Goal: Information Seeking & Learning: Learn about a topic

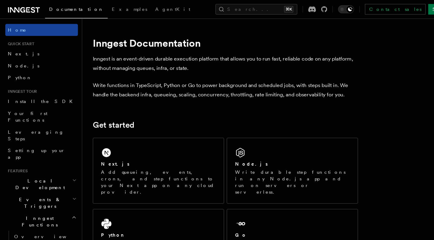
click at [46, 27] on link "Home" at bounding box center [38, 27] width 66 height 11
click at [141, 6] on span "AgentKit" at bounding box center [157, 8] width 32 height 5
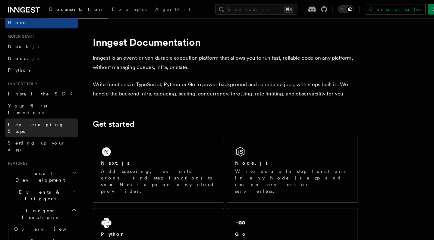
scroll to position [76, 0]
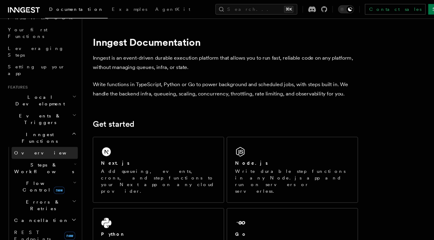
click at [30, 137] on span "Overview" at bounding box center [44, 139] width 62 height 5
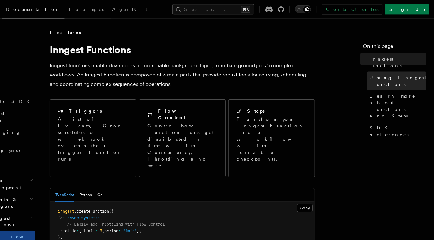
click at [375, 68] on span "Using Inngest Functions" at bounding box center [401, 74] width 52 height 12
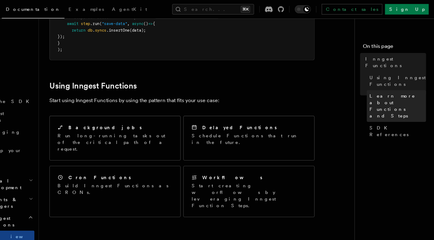
scroll to position [253, 0]
click at [375, 84] on span "Learn more about Functions and Steps" at bounding box center [401, 96] width 52 height 24
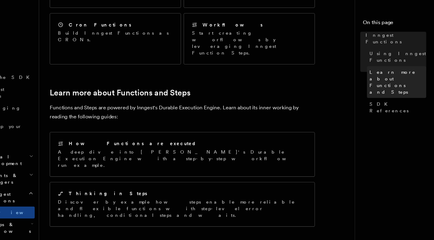
scroll to position [379, 0]
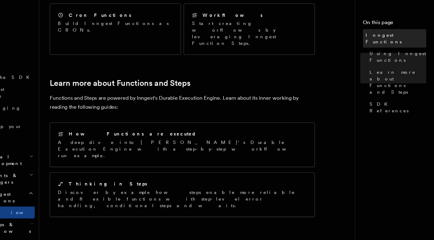
click at [372, 51] on span "Inngest Functions" at bounding box center [399, 57] width 55 height 12
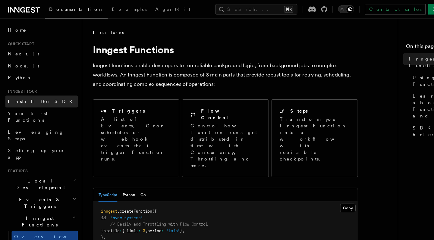
click at [49, 94] on link "Install the SDK" at bounding box center [38, 92] width 66 height 11
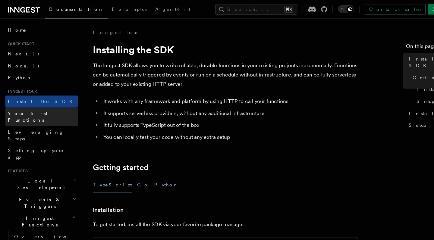
click at [47, 103] on link "Your first Functions" at bounding box center [38, 106] width 66 height 17
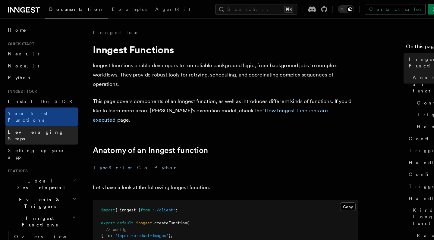
click at [51, 115] on link "Leveraging Steps" at bounding box center [38, 123] width 66 height 17
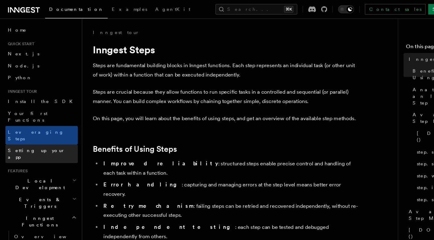
click at [51, 131] on link "Setting up your app" at bounding box center [38, 139] width 66 height 17
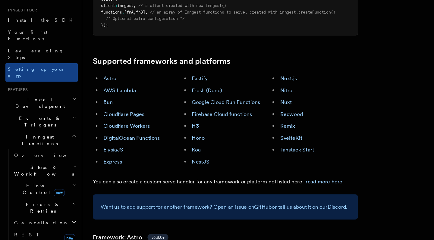
scroll to position [20, 0]
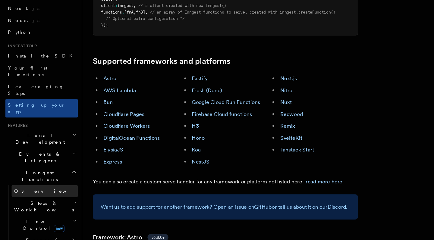
click at [42, 190] on link "Overview" at bounding box center [41, 195] width 60 height 11
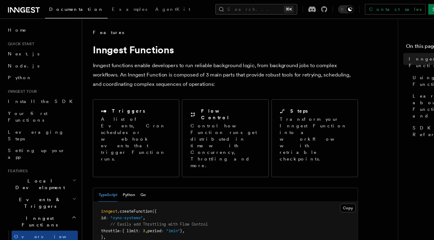
click at [213, 8] on button "Search... ⌘K" at bounding box center [233, 9] width 74 height 10
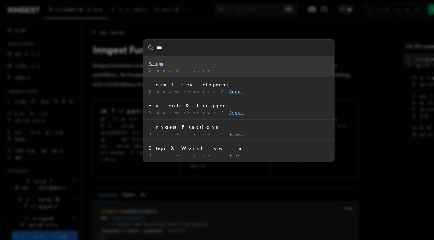
type input "****"
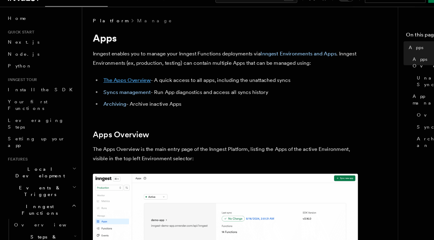
click at [121, 81] on link "The Apps Overview" at bounding box center [115, 84] width 43 height 6
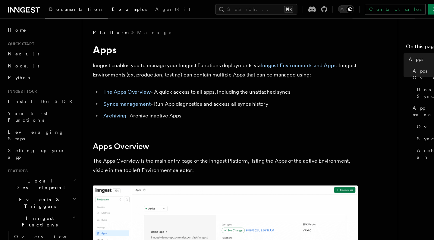
click at [102, 11] on span "Examples" at bounding box center [118, 8] width 32 height 5
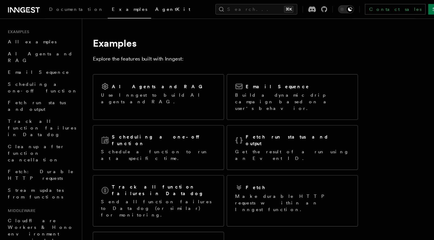
click at [141, 11] on span "AgentKit" at bounding box center [157, 8] width 32 height 5
click at [66, 11] on link "Documentation" at bounding box center [69, 9] width 57 height 14
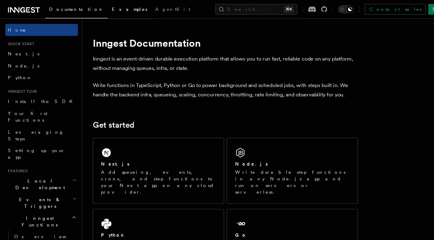
click at [98, 12] on link "Examples" at bounding box center [118, 9] width 40 height 14
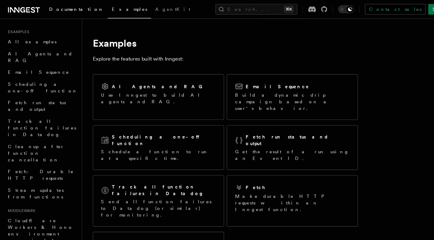
click at [60, 8] on span "Documentation" at bounding box center [70, 8] width 50 height 5
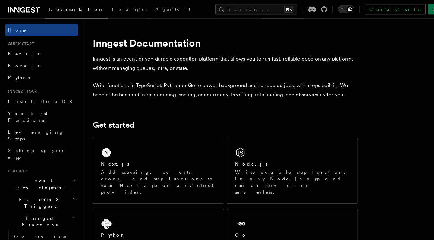
click at [24, 8] on icon at bounding box center [26, 9] width 4 height 5
